Goal: Information Seeking & Learning: Obtain resource

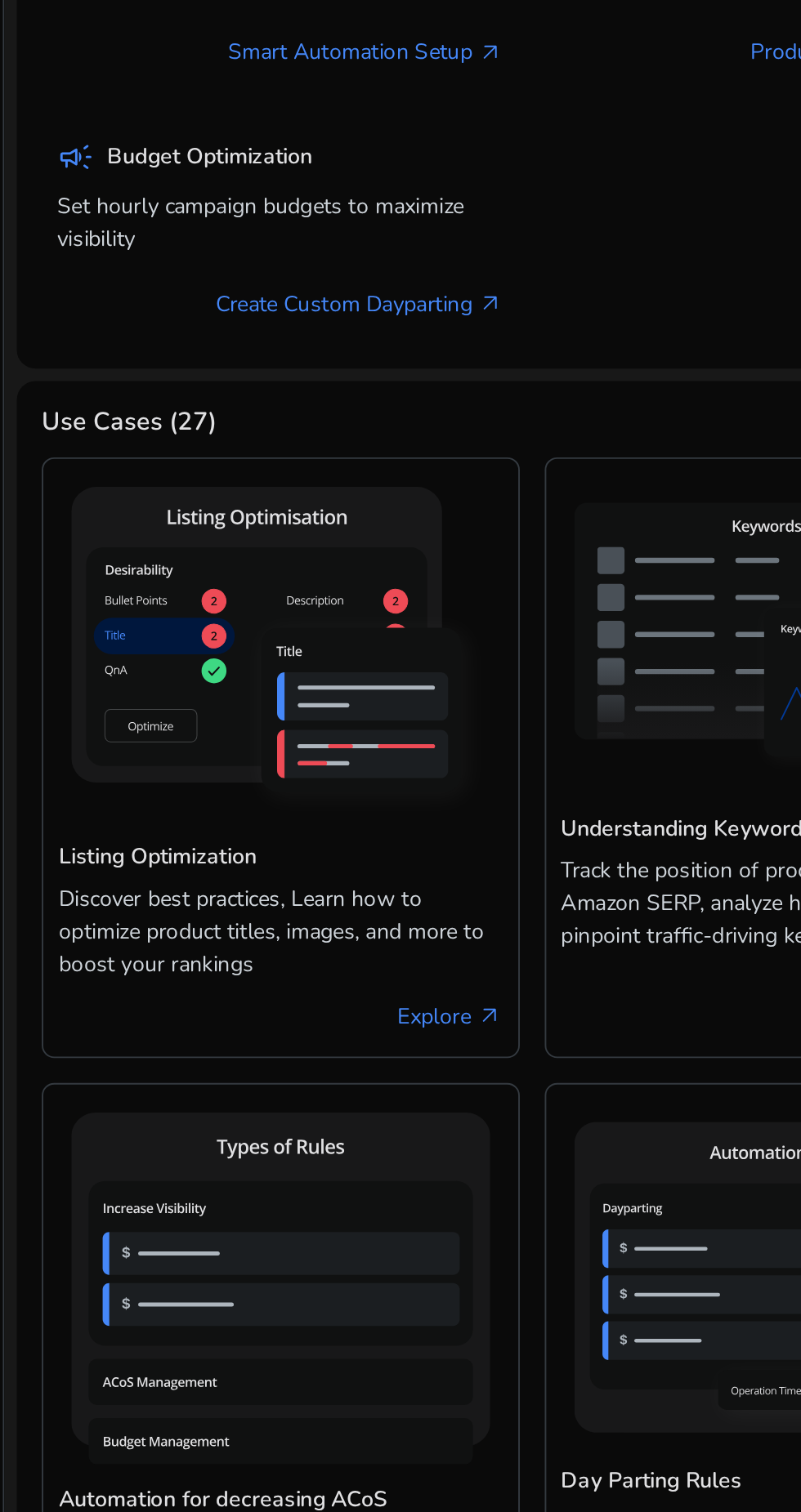
scroll to position [545, 0]
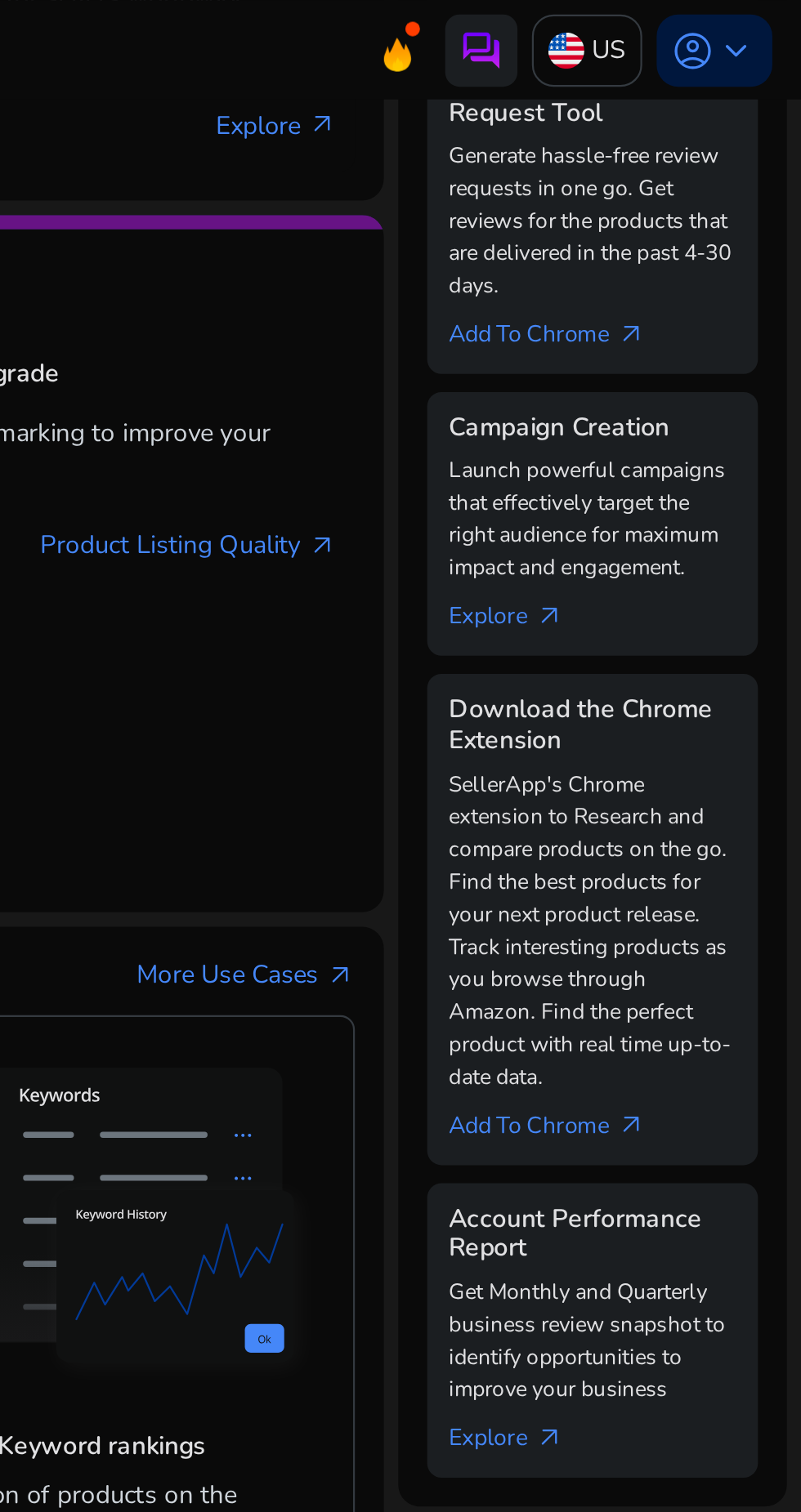
click at [762, 14] on span "keyboard_arrow_down" at bounding box center [771, 22] width 19 height 19
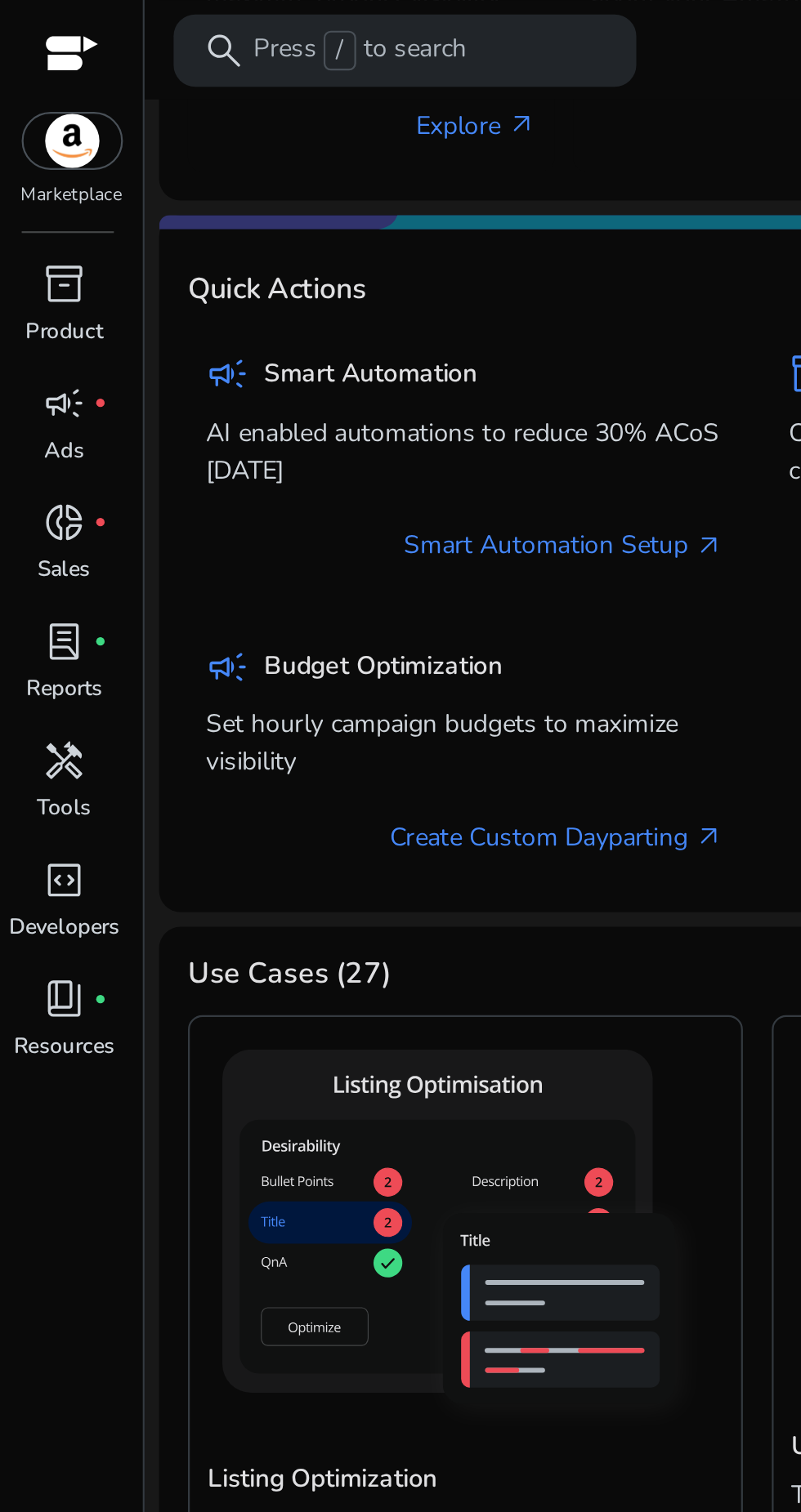
click at [49, 79] on div at bounding box center [400, 756] width 801 height 1512
click at [38, 67] on img at bounding box center [33, 63] width 44 height 25
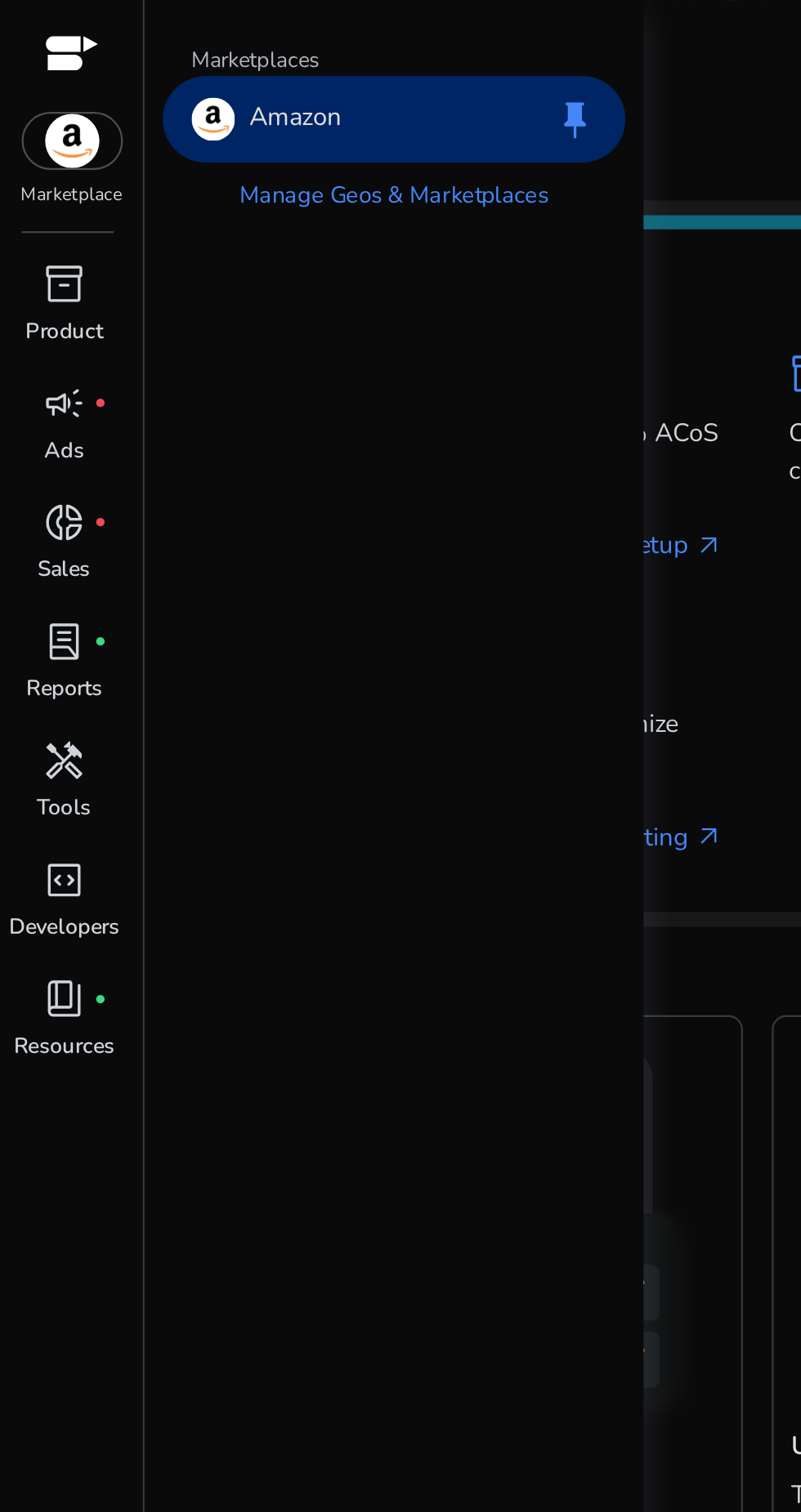
click at [39, 71] on img at bounding box center [33, 63] width 44 height 25
click at [38, 33] on div at bounding box center [32, 26] width 25 height 19
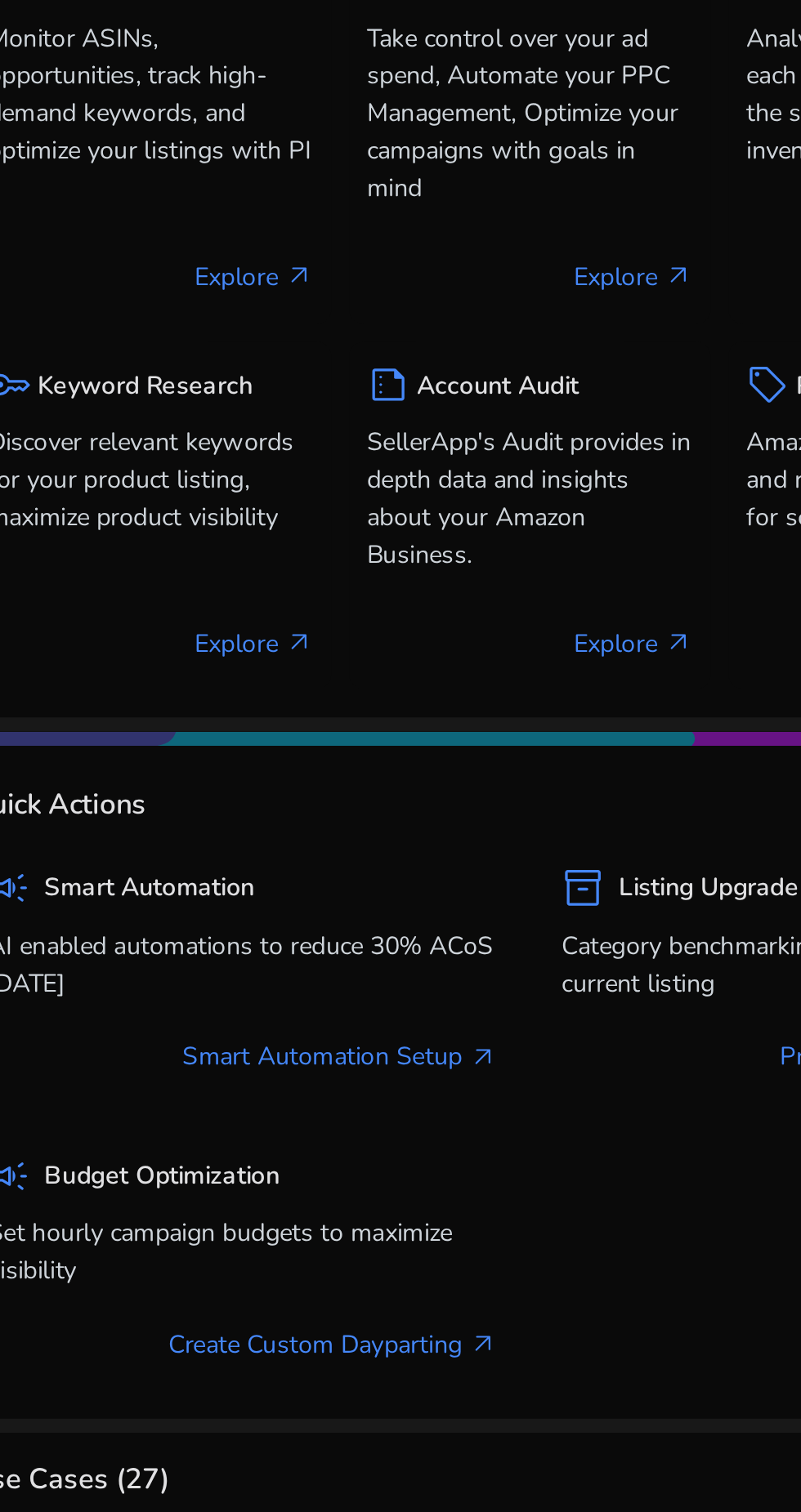
scroll to position [4, 0]
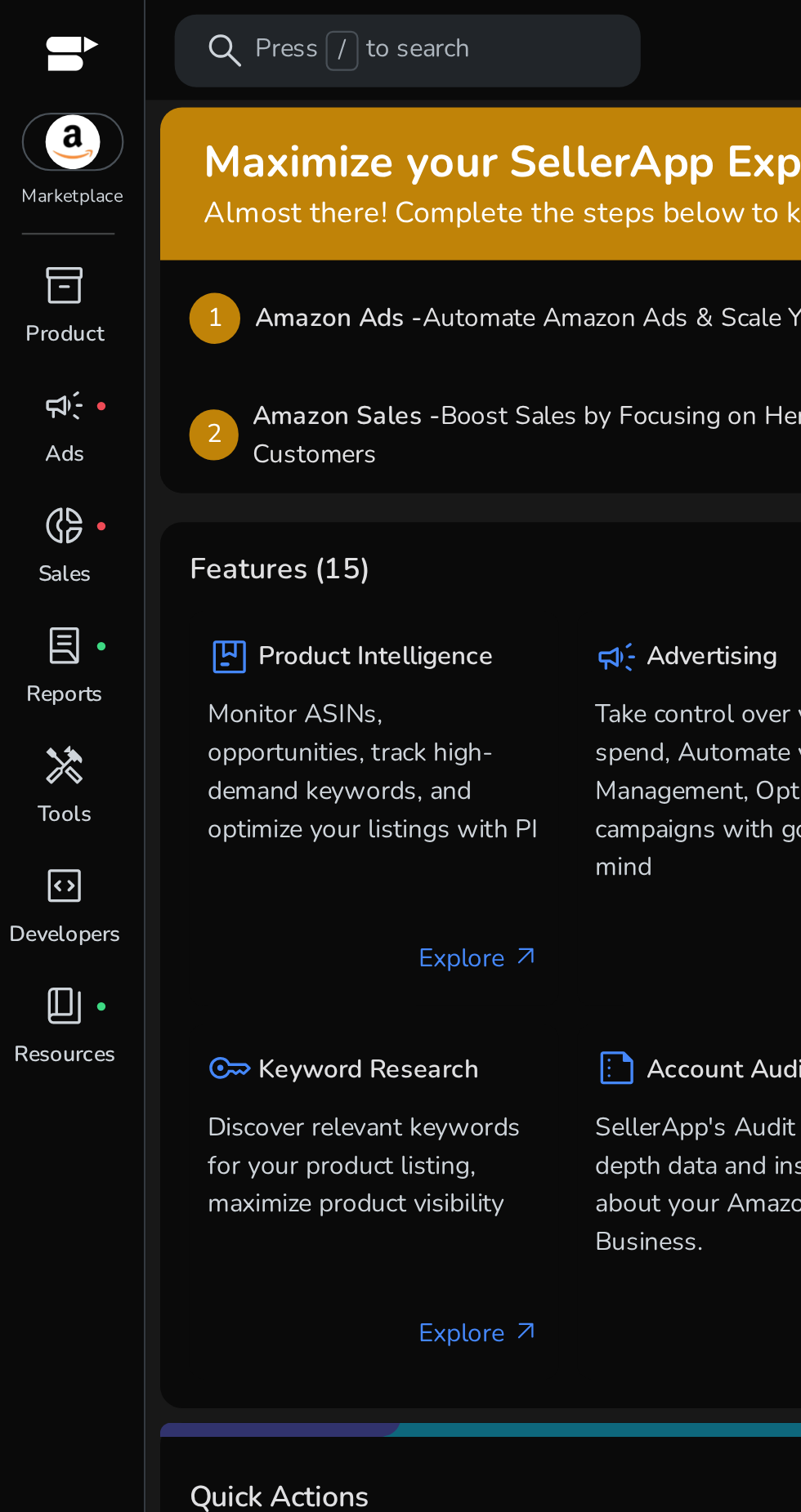
click at [27, 346] on span "handyman" at bounding box center [28, 343] width 19 height 19
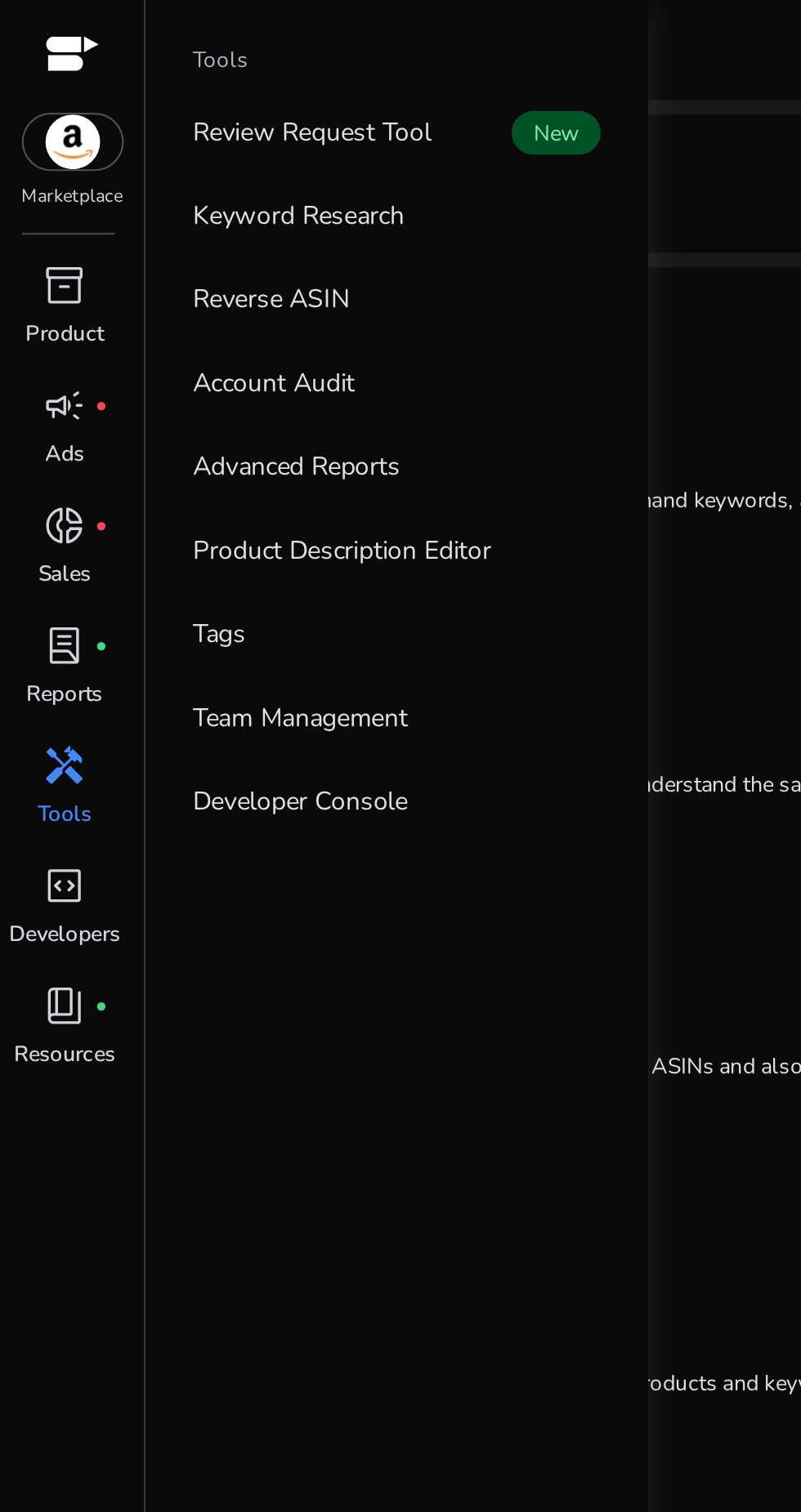
click at [46, 462] on link "book_4 fiber_manual_record Resources" at bounding box center [28, 465] width 58 height 54
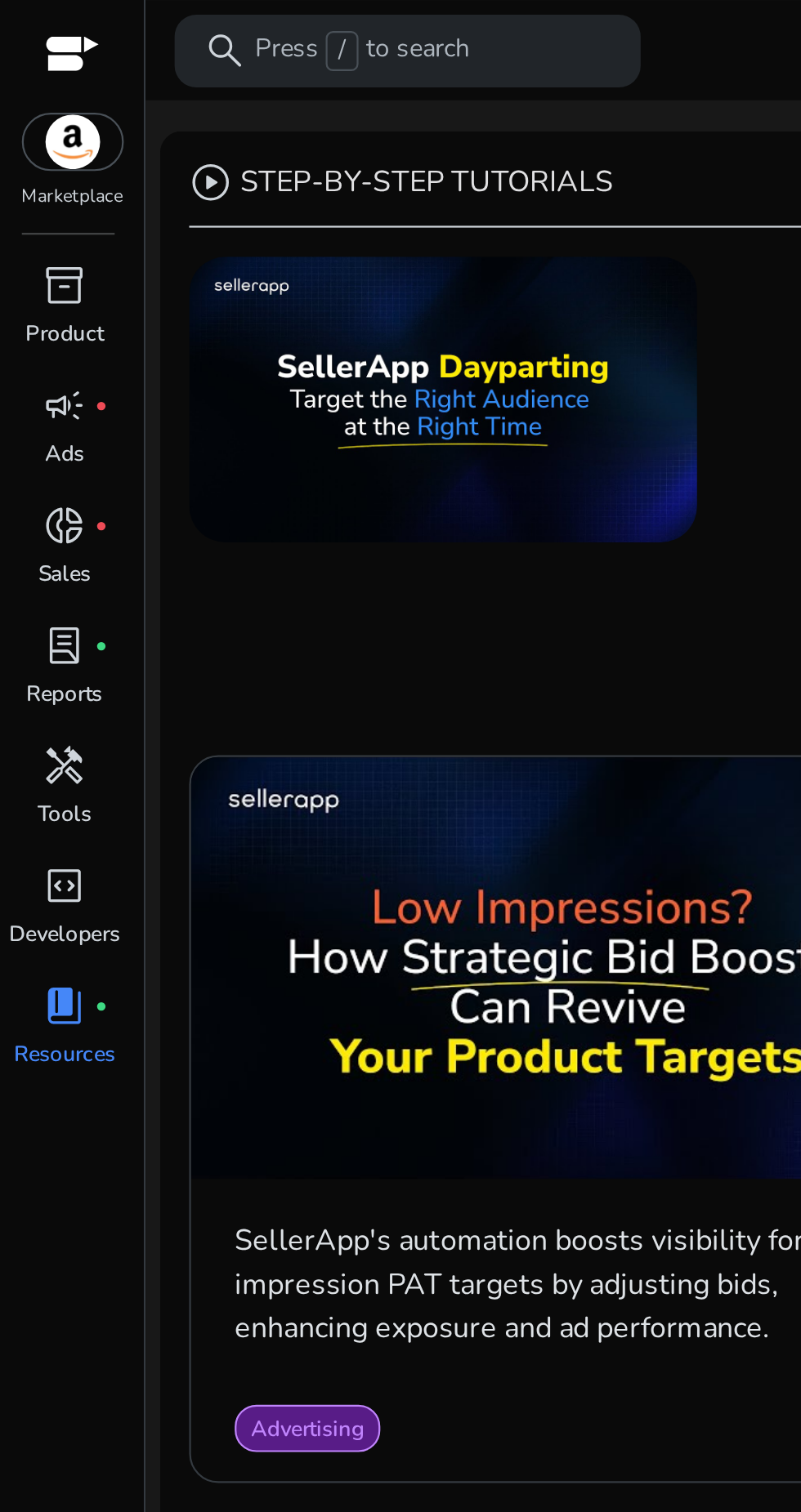
scroll to position [499, 0]
